Goal: Task Accomplishment & Management: Use online tool/utility

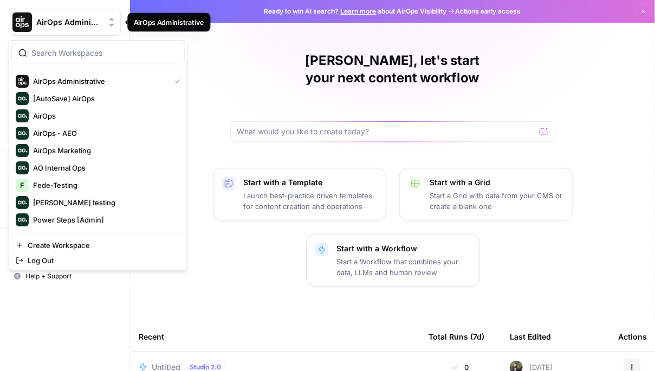
click at [89, 27] on span "AirOps Administrative" at bounding box center [69, 22] width 66 height 11
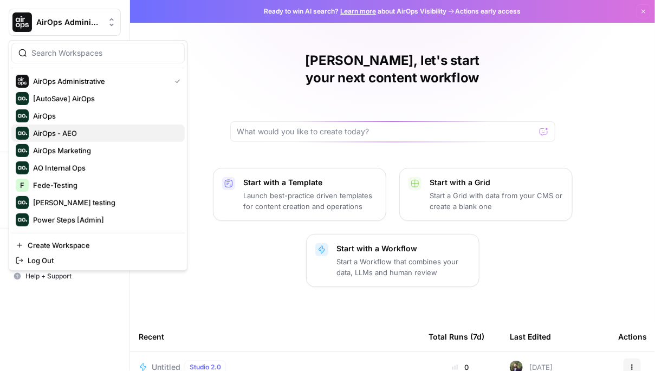
click at [71, 134] on span "AirOps - AEO" at bounding box center [104, 133] width 143 height 11
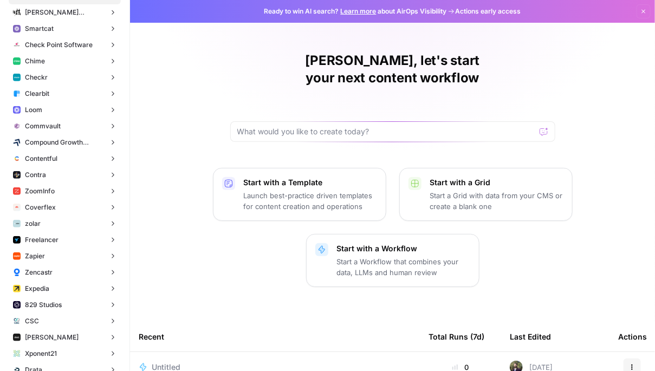
scroll to position [111, 0]
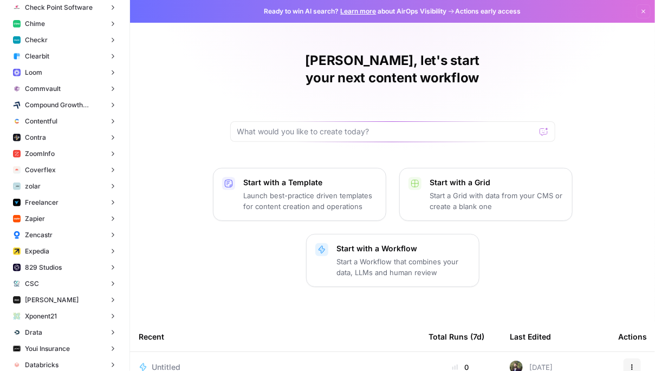
click at [169, 362] on span "Untitled" at bounding box center [166, 367] width 29 height 11
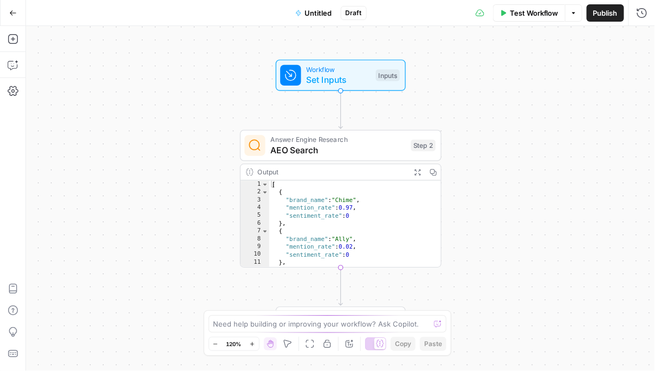
click at [357, 151] on span "AEO Search" at bounding box center [337, 150] width 135 height 13
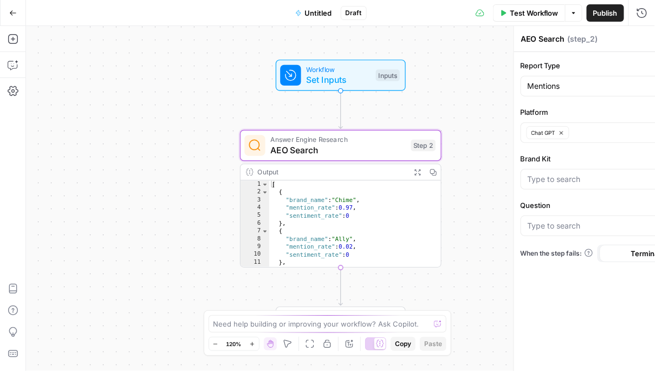
type input "Can I open a joint account or add a family member to my Chime account?"
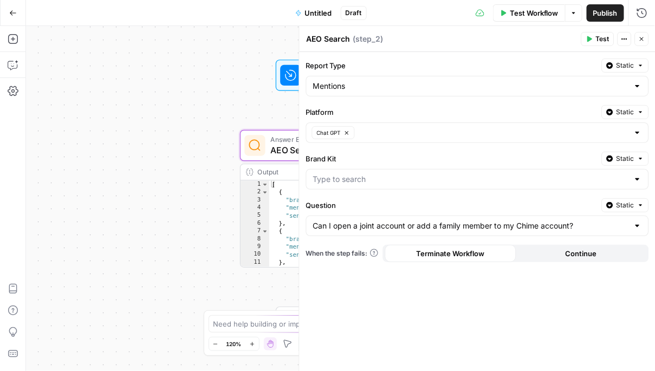
type input "Chime"
click at [640, 182] on div at bounding box center [638, 179] width 9 height 11
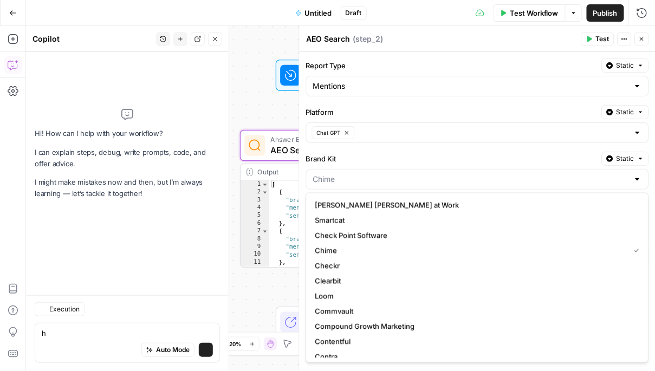
type textarea "h"
click at [460, 172] on div at bounding box center [477, 179] width 343 height 21
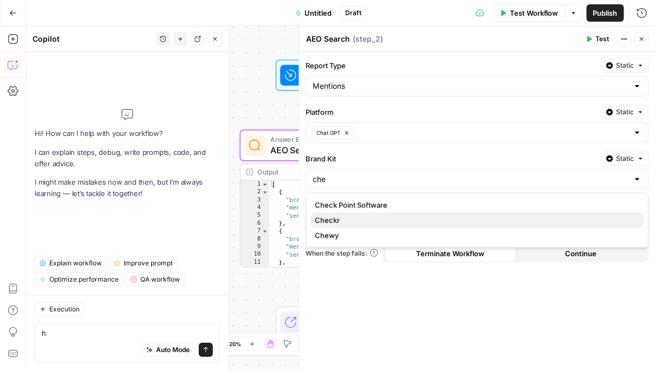
click at [375, 217] on span "Checkr" at bounding box center [475, 220] width 320 height 11
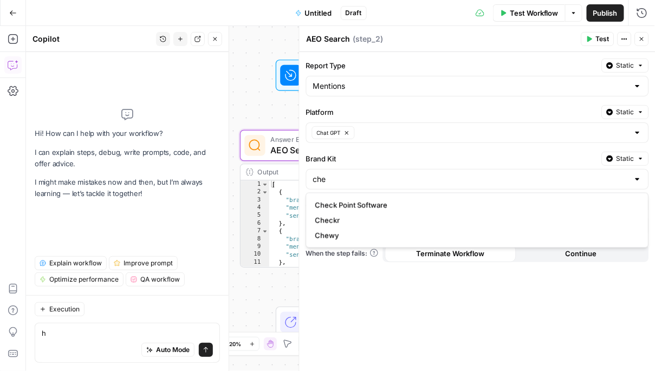
type input "Checkr"
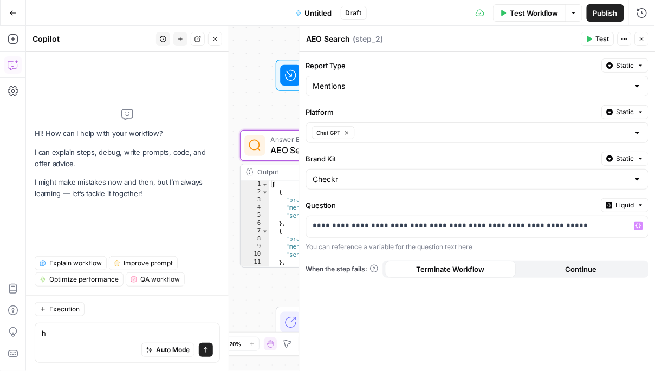
click at [633, 205] on span "Liquid" at bounding box center [625, 206] width 18 height 10
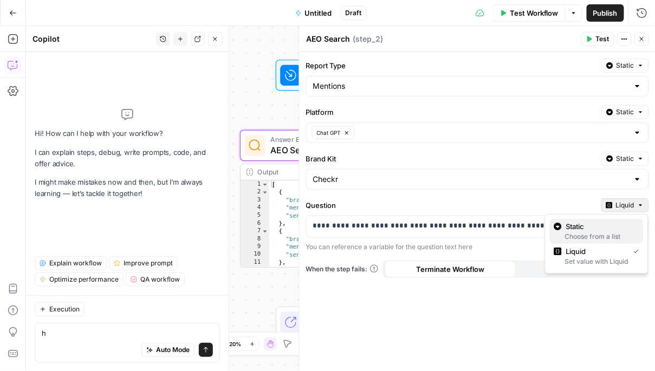
click at [606, 232] on div "Choose from a list" at bounding box center [596, 237] width 85 height 10
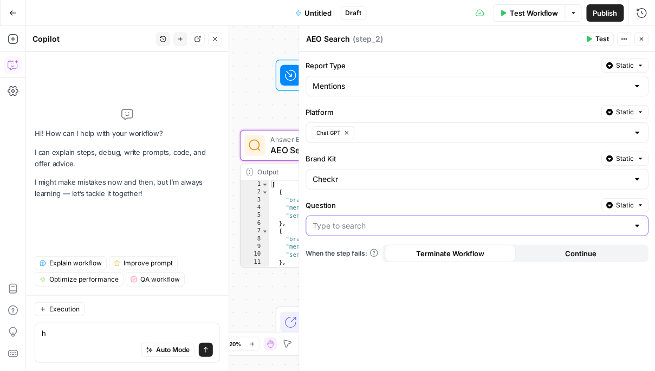
click at [628, 227] on input "Question" at bounding box center [471, 226] width 316 height 11
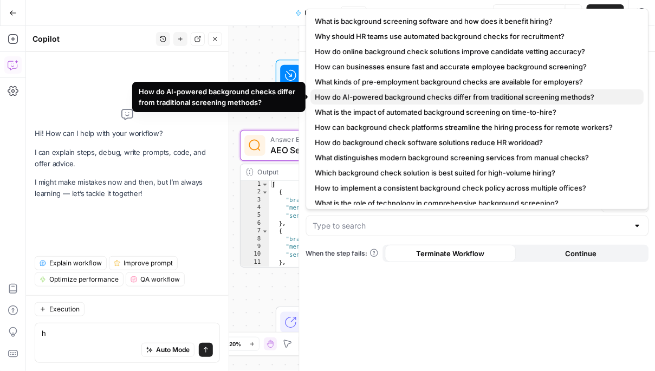
click at [431, 90] on button "How do AI-powered background checks differ from traditional screening methods?" at bounding box center [477, 96] width 333 height 15
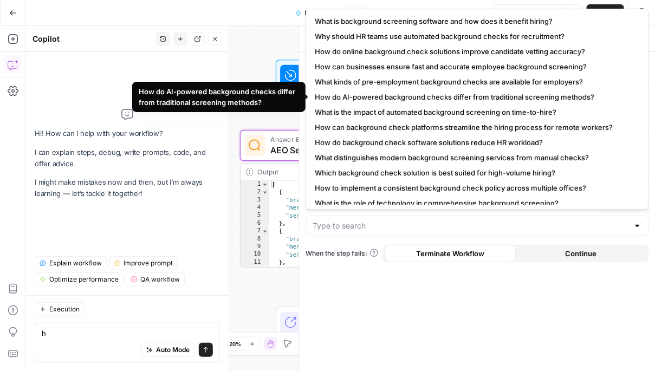
type input "How do AI-powered background checks differ from traditional screening methods?"
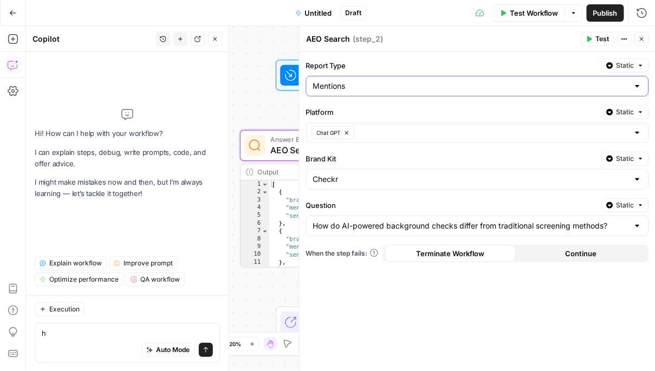
click at [466, 86] on input "Mentions" at bounding box center [471, 86] width 316 height 11
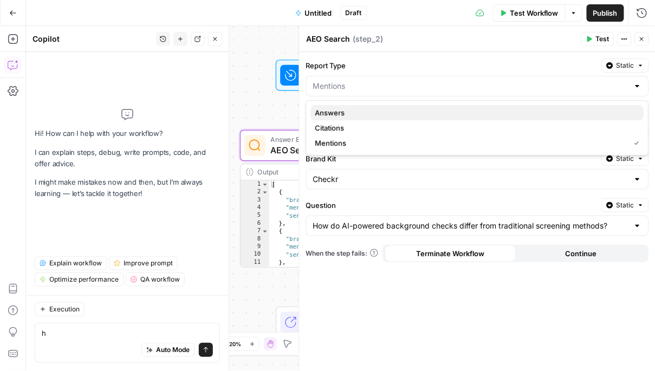
click at [453, 108] on span "Answers" at bounding box center [475, 112] width 320 height 11
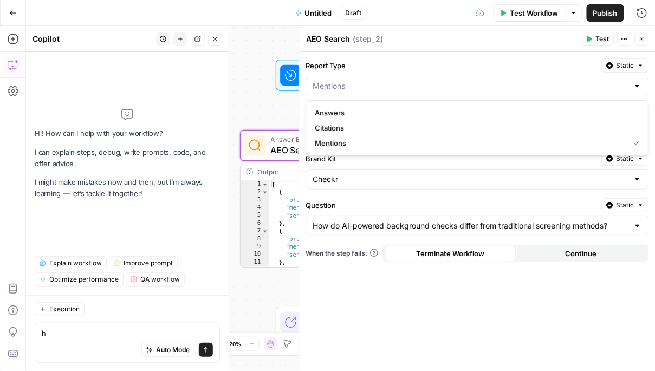
type input "Answers"
click at [599, 40] on span "Test" at bounding box center [603, 39] width 14 height 10
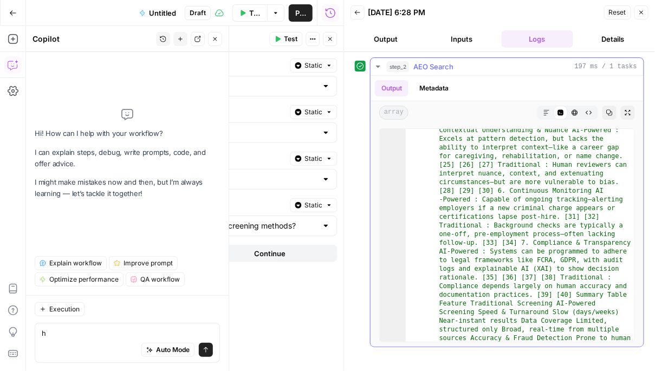
scroll to position [2768, 0]
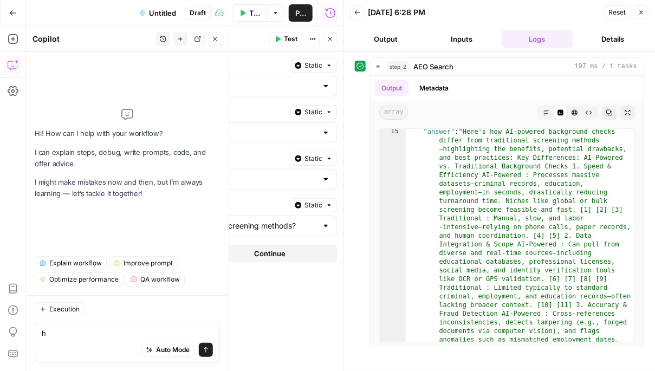
click at [328, 135] on div at bounding box center [326, 132] width 9 height 11
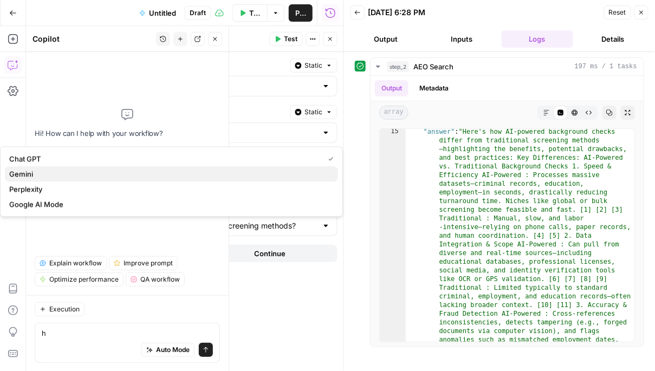
click at [182, 176] on span "Gemini" at bounding box center [169, 174] width 320 height 11
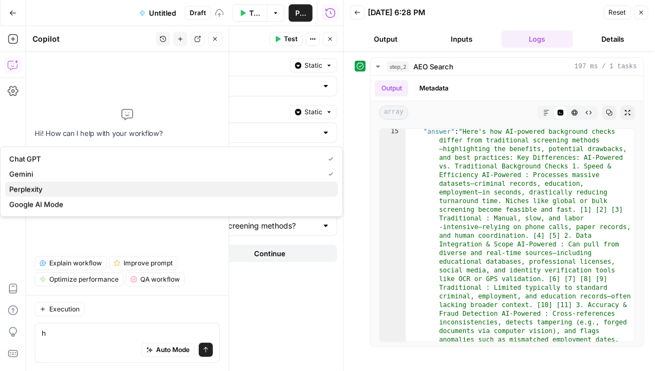
click at [185, 188] on span "Perplexity" at bounding box center [169, 189] width 320 height 11
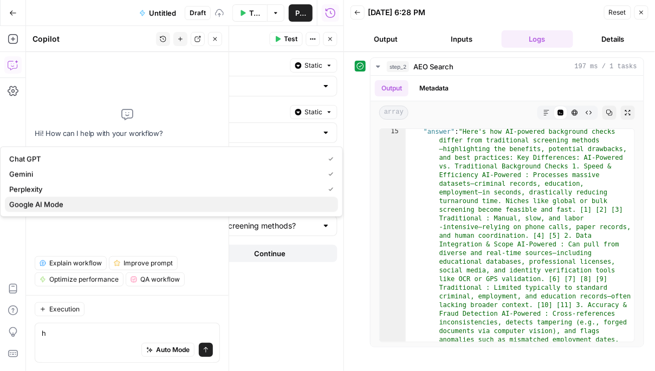
click at [183, 199] on span "Google AI Mode" at bounding box center [169, 204] width 320 height 11
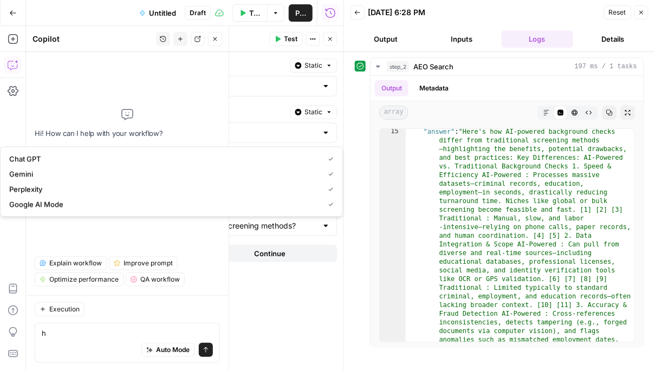
click at [286, 37] on span "Test" at bounding box center [292, 39] width 14 height 10
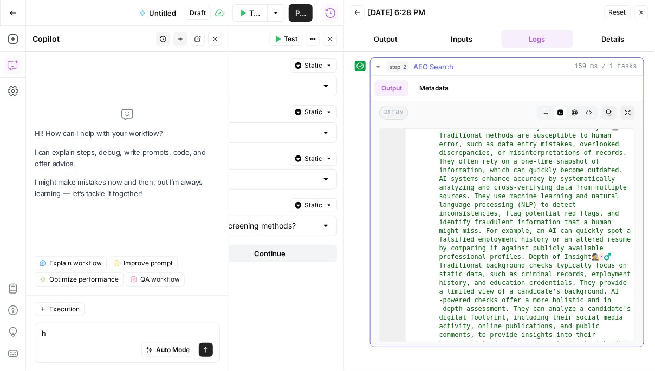
scroll to position [4139, 0]
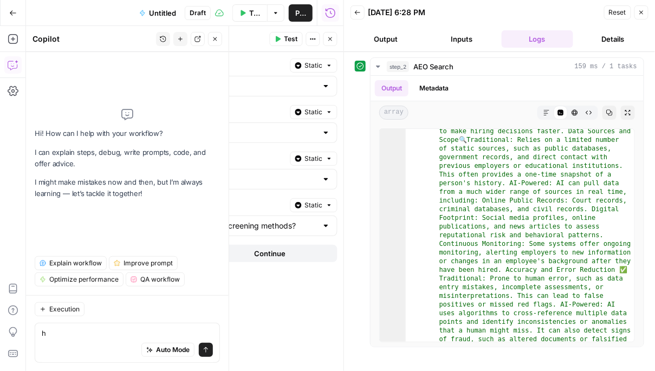
click at [333, 41] on icon "button" at bounding box center [330, 39] width 7 height 7
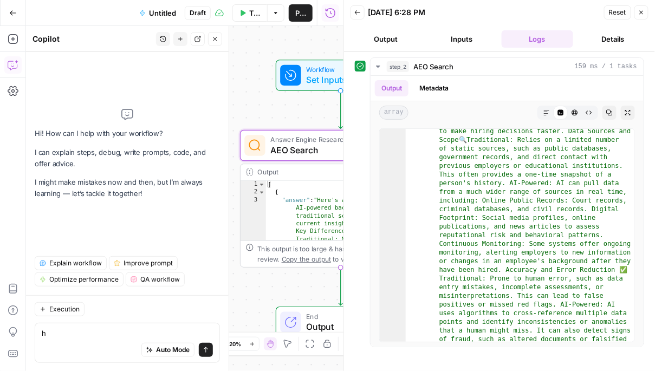
click at [642, 14] on icon "button" at bounding box center [641, 12] width 7 height 7
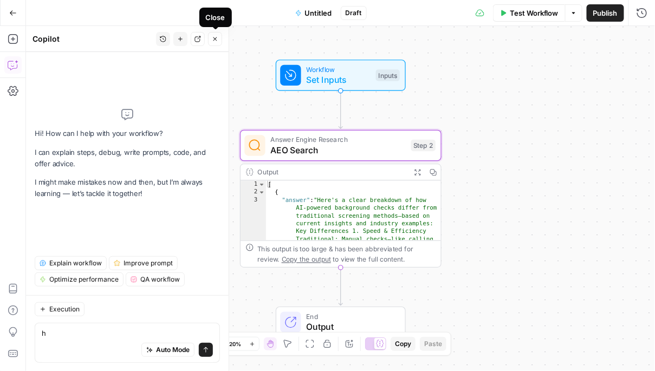
click at [217, 41] on icon "button" at bounding box center [215, 39] width 7 height 7
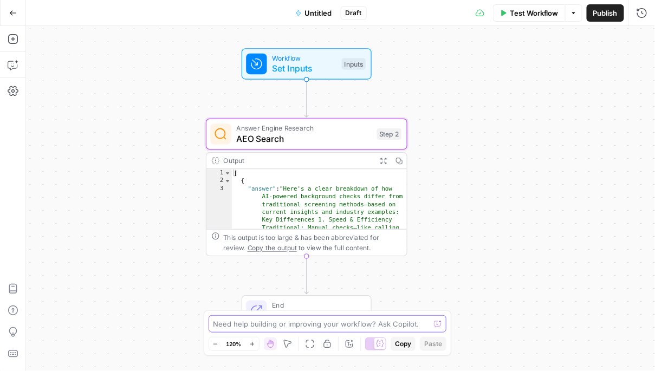
drag, startPoint x: 499, startPoint y: 241, endPoint x: 465, endPoint y: 229, distance: 36.0
click at [465, 229] on div "Workflow Set Inputs Inputs Answer Engine Research AEO Search Step 2 Output Expa…" at bounding box center [340, 198] width 629 height 345
click at [521, 185] on div "Workflow Set Inputs Inputs Answer Engine Research AEO Search Step 2 Output Expa…" at bounding box center [340, 198] width 629 height 345
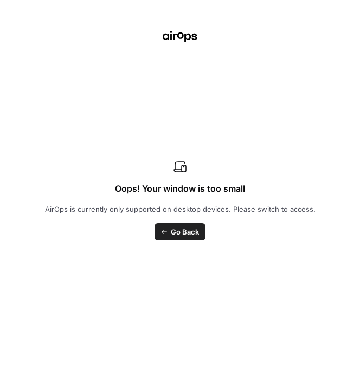
click at [183, 230] on span "Go Back" at bounding box center [185, 232] width 28 height 11
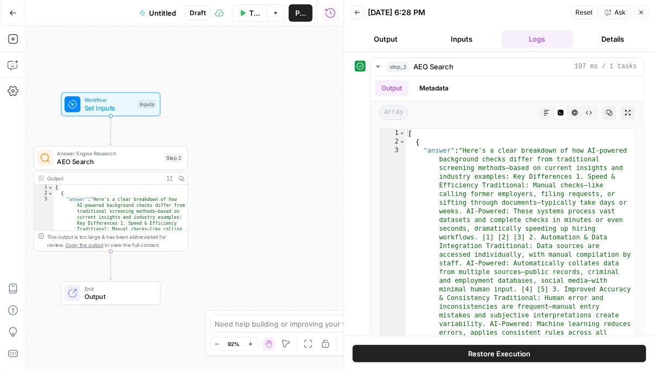
click at [254, 15] on span "Test Workflow" at bounding box center [254, 13] width 11 height 11
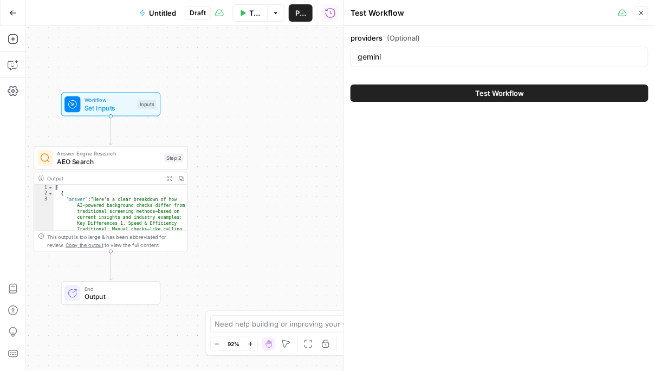
click at [93, 162] on span "AEO Search" at bounding box center [109, 162] width 104 height 10
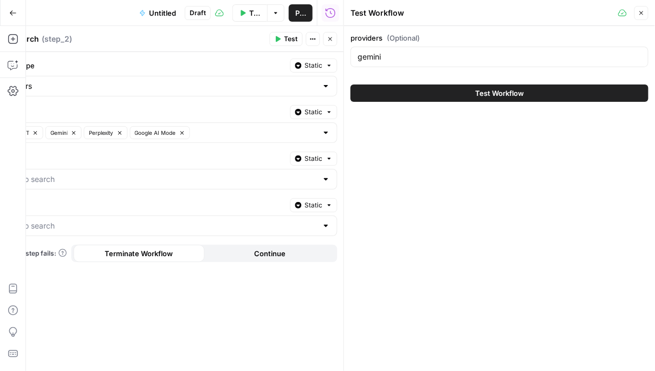
type input "How do AI-powered background checks differ from traditional screening methods?"
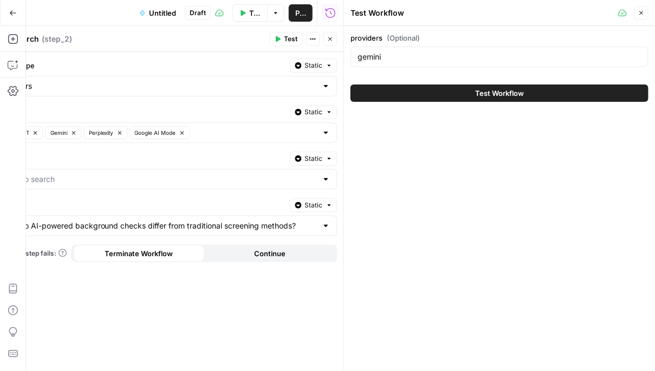
type input "Checkr"
click at [287, 41] on span "Test" at bounding box center [292, 39] width 14 height 10
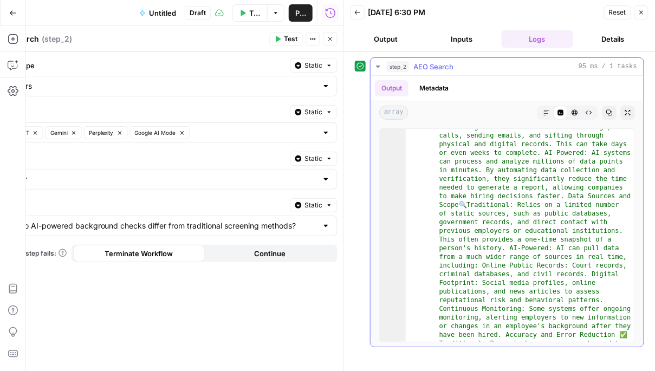
scroll to position [4074, 0]
